Goal: Find specific page/section: Find specific page/section

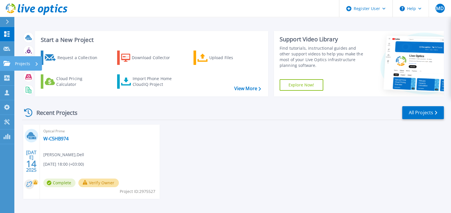
click at [6, 67] on link "Projects Projects" at bounding box center [7, 63] width 14 height 15
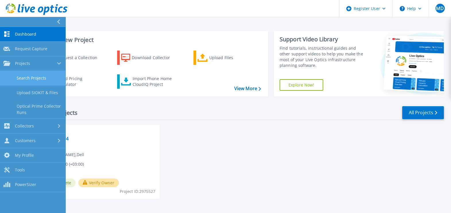
click at [55, 76] on link "Search Projects" at bounding box center [32, 78] width 65 height 15
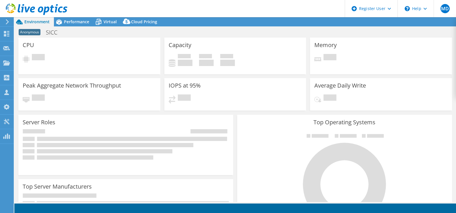
select select "EULondon"
select select "USD"
